Goal: Information Seeking & Learning: Learn about a topic

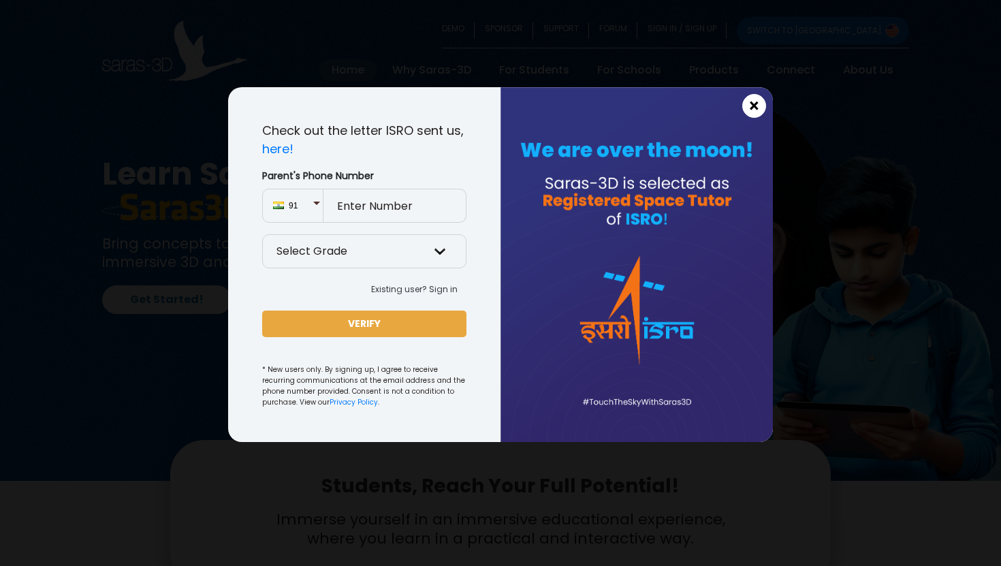
click at [762, 110] on button "×" at bounding box center [754, 106] width 24 height 24
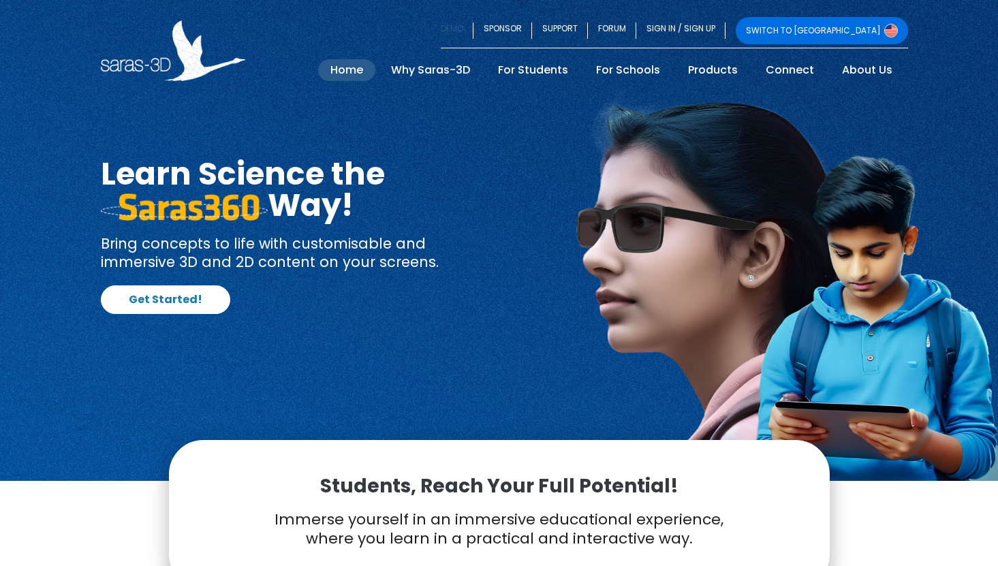
click at [473, 25] on link "DEMO" at bounding box center [457, 30] width 33 height 27
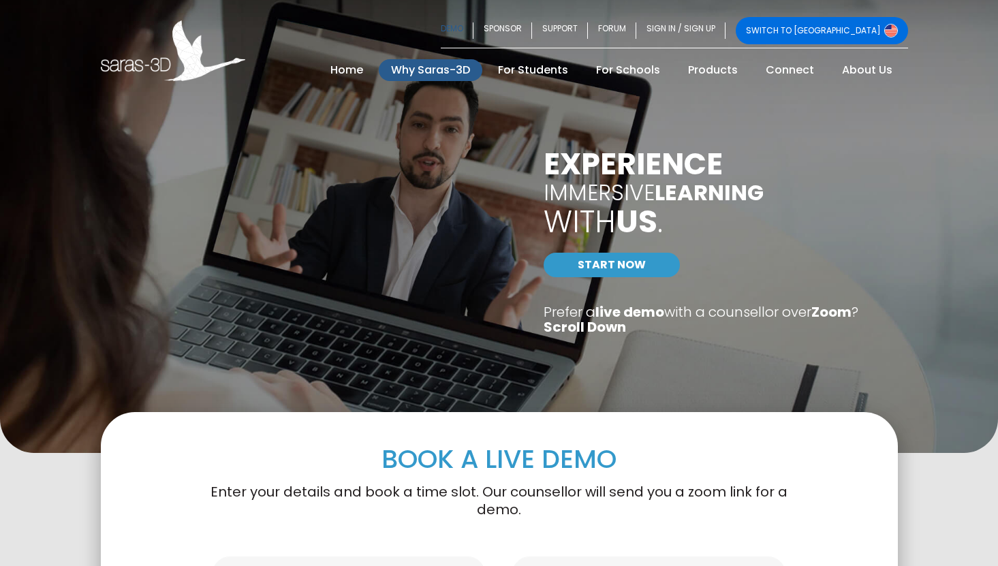
click at [444, 71] on link "Why Saras-3D" at bounding box center [431, 70] width 104 height 22
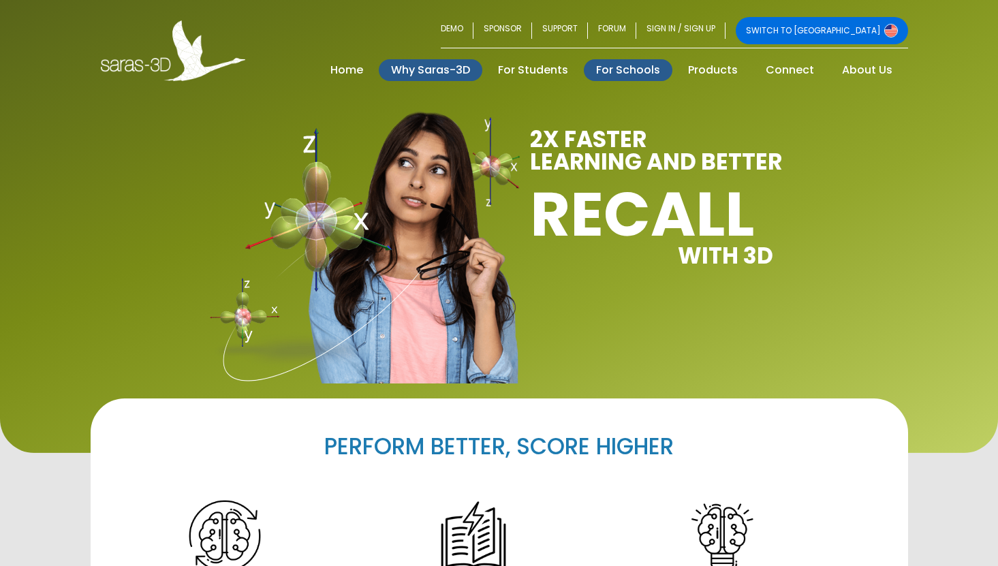
click at [614, 69] on link "For Schools" at bounding box center [628, 70] width 89 height 22
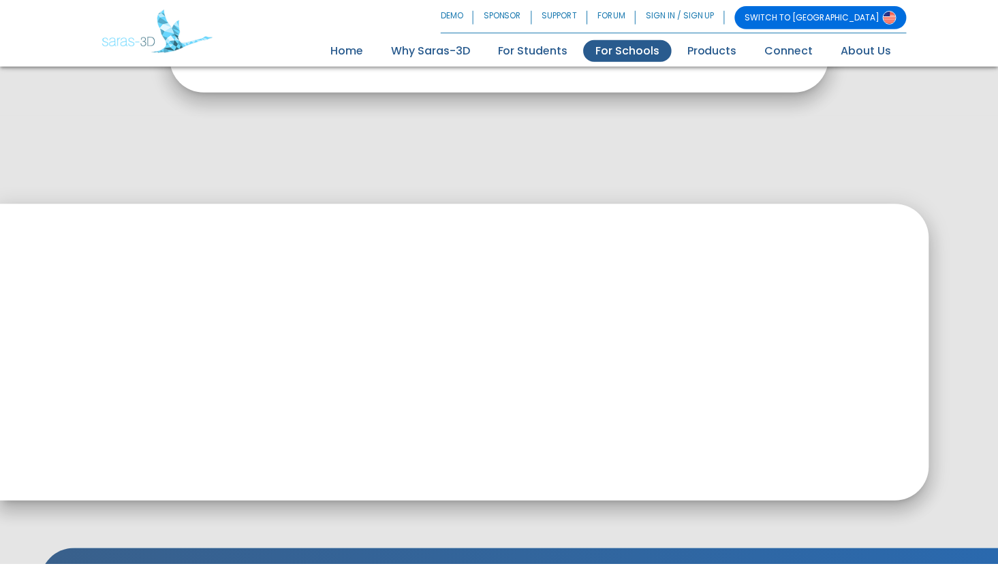
scroll to position [548, 0]
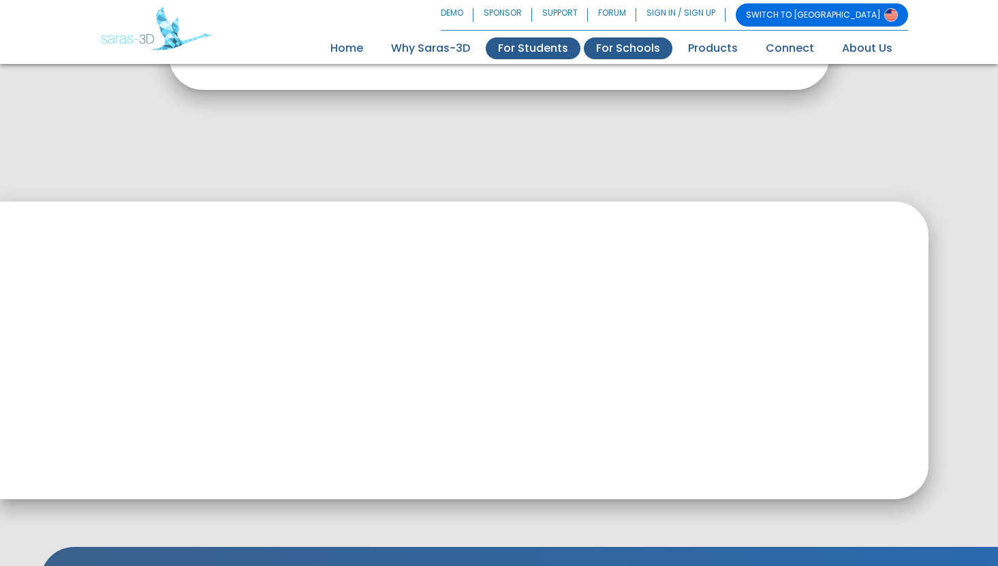
click at [533, 46] on link "For Students" at bounding box center [533, 48] width 95 height 22
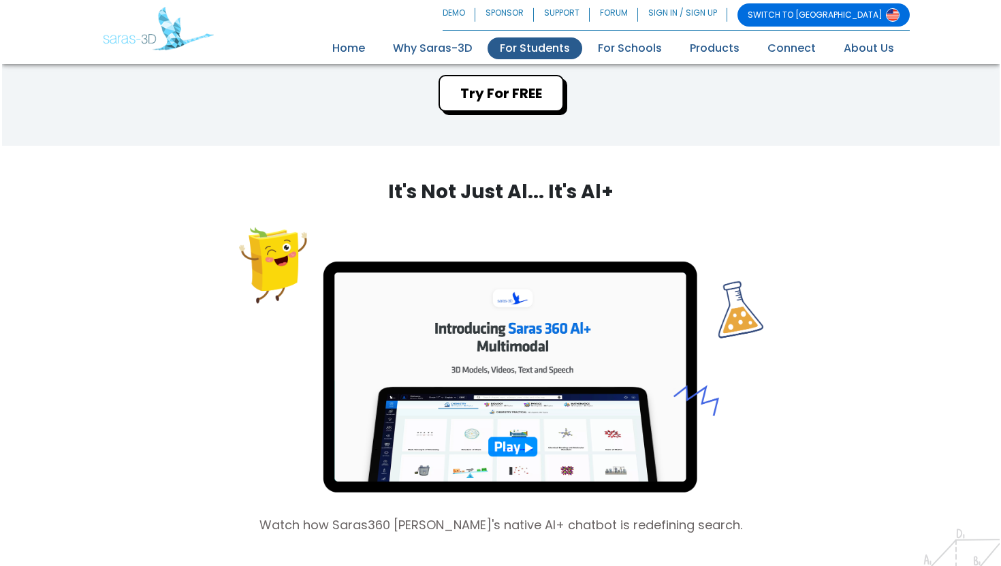
scroll to position [1197, 0]
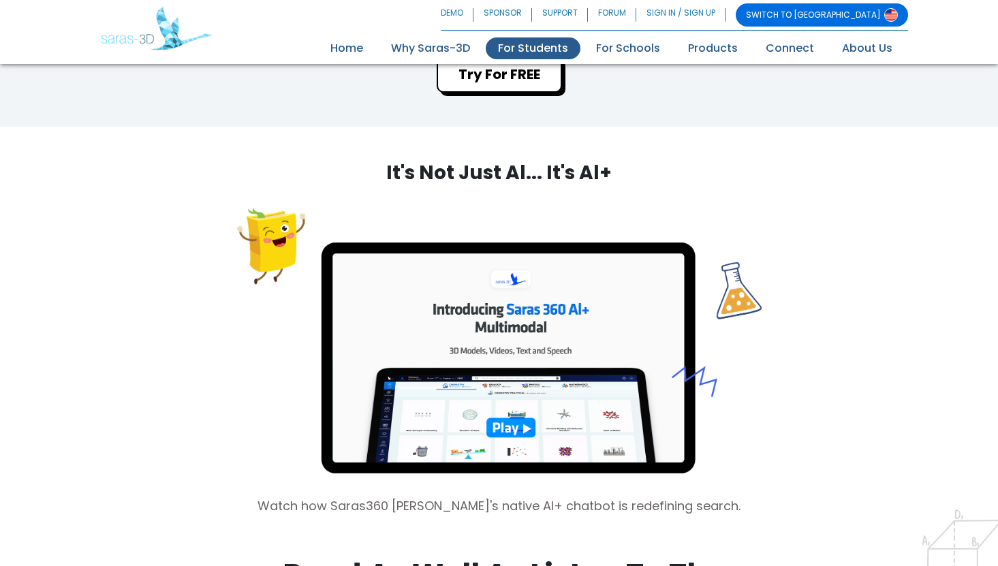
click at [526, 354] on img at bounding box center [499, 341] width 524 height 278
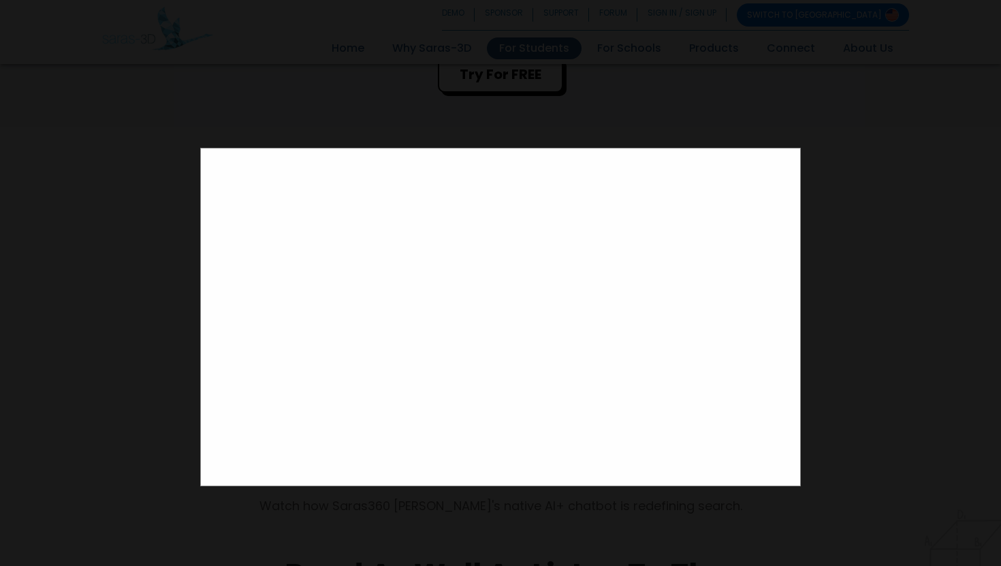
click at [108, 165] on div at bounding box center [500, 283] width 1001 height 566
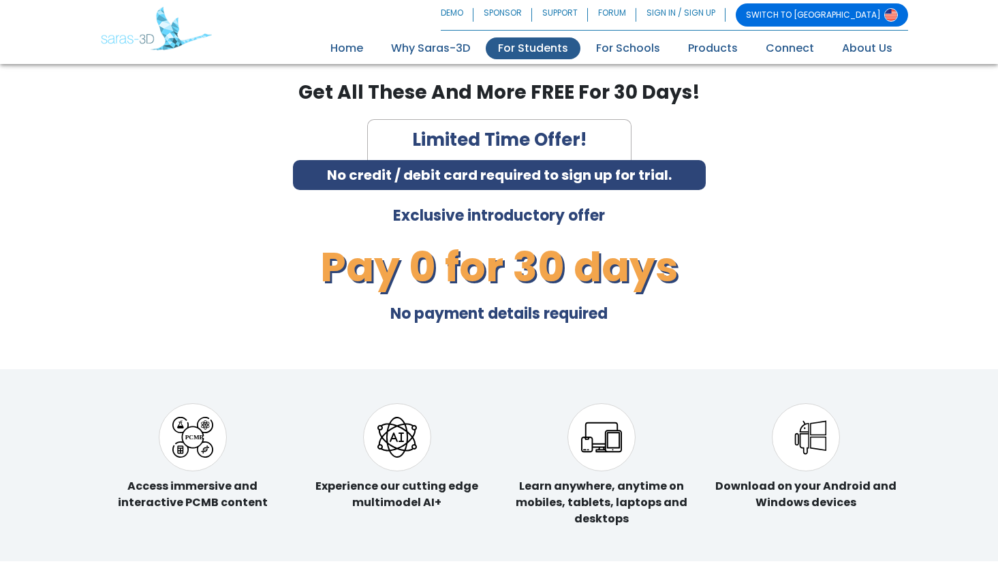
scroll to position [3103, 0]
